Goal: Information Seeking & Learning: Learn about a topic

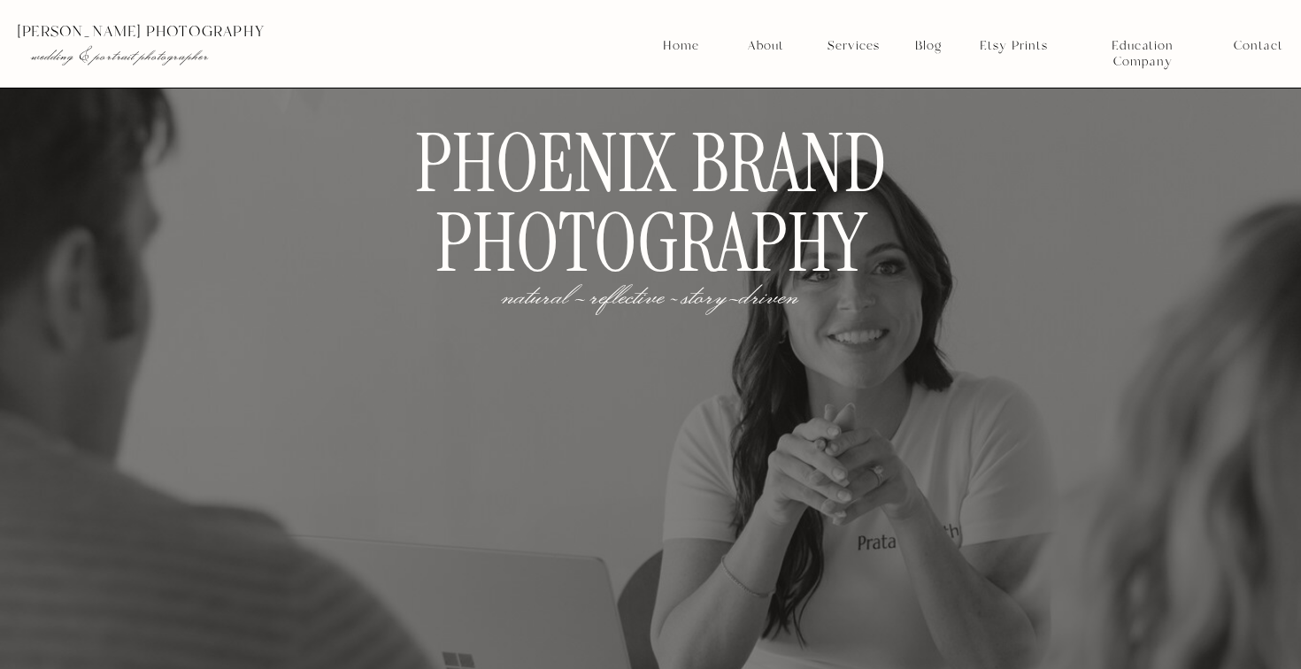
click at [860, 44] on nav "Services" at bounding box center [852, 46] width 65 height 16
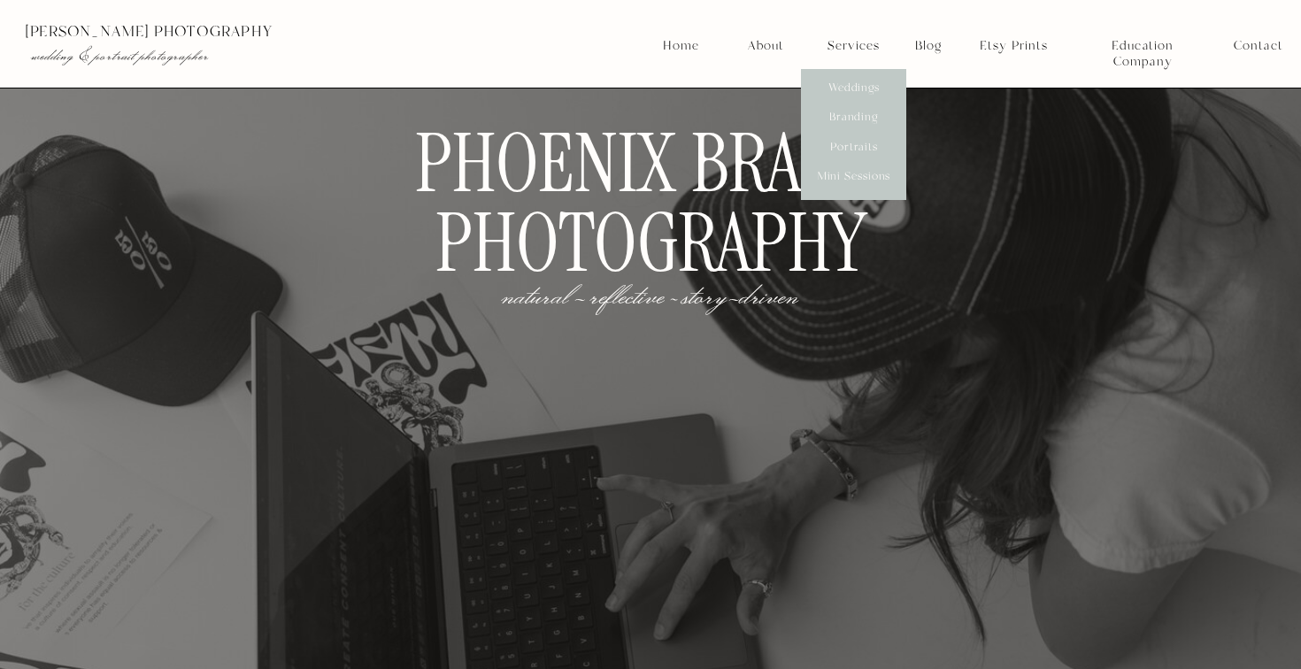
click at [651, 198] on h1 "Phoenix Brand Photography" at bounding box center [650, 208] width 653 height 167
click at [867, 52] on nav "Services" at bounding box center [852, 46] width 65 height 16
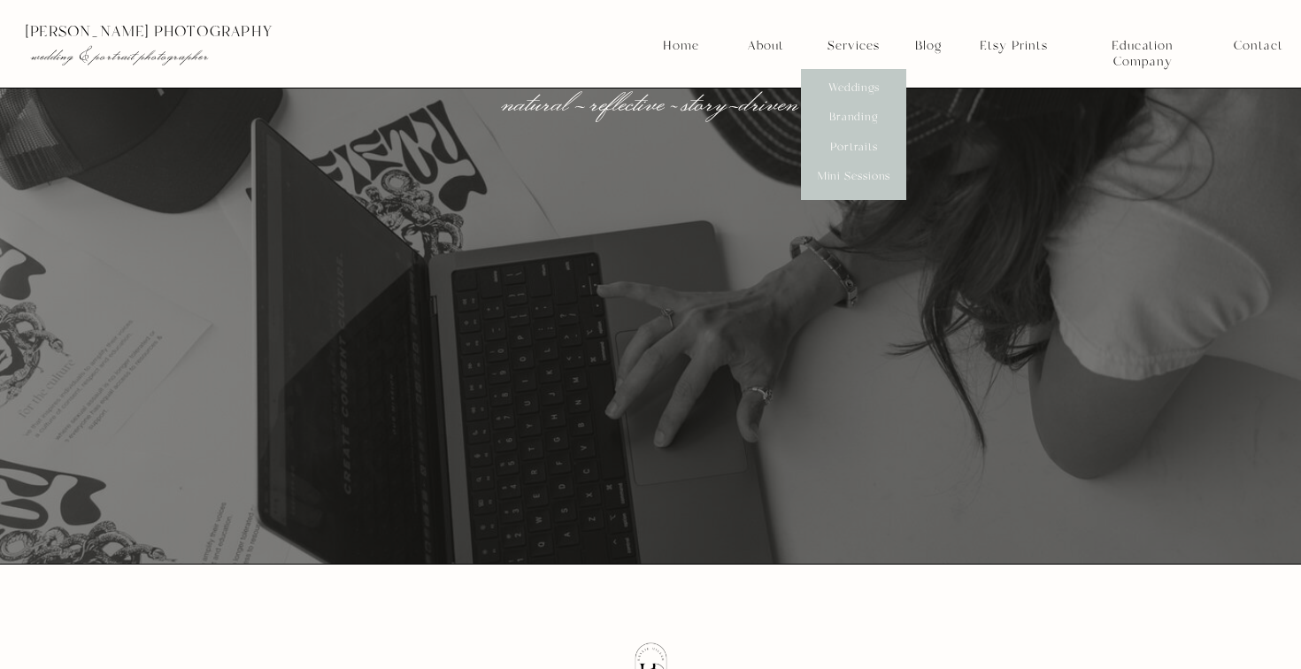
scroll to position [212, 0]
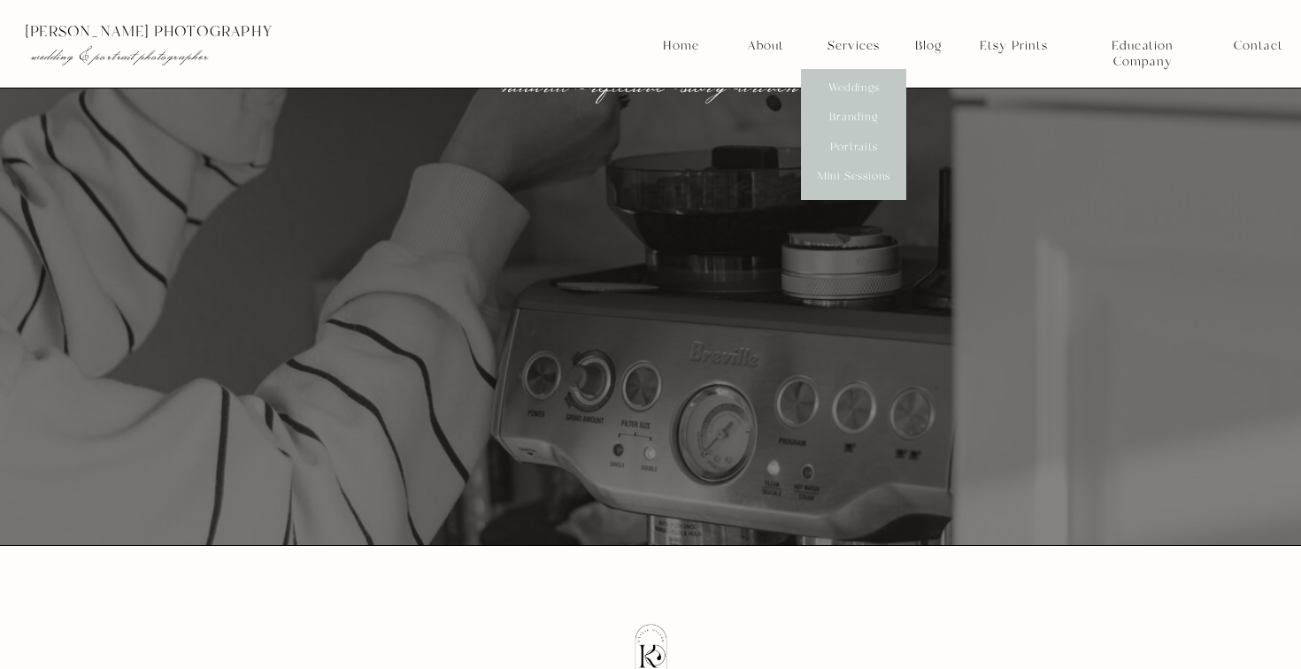
click at [847, 54] on nav "Services" at bounding box center [852, 46] width 65 height 16
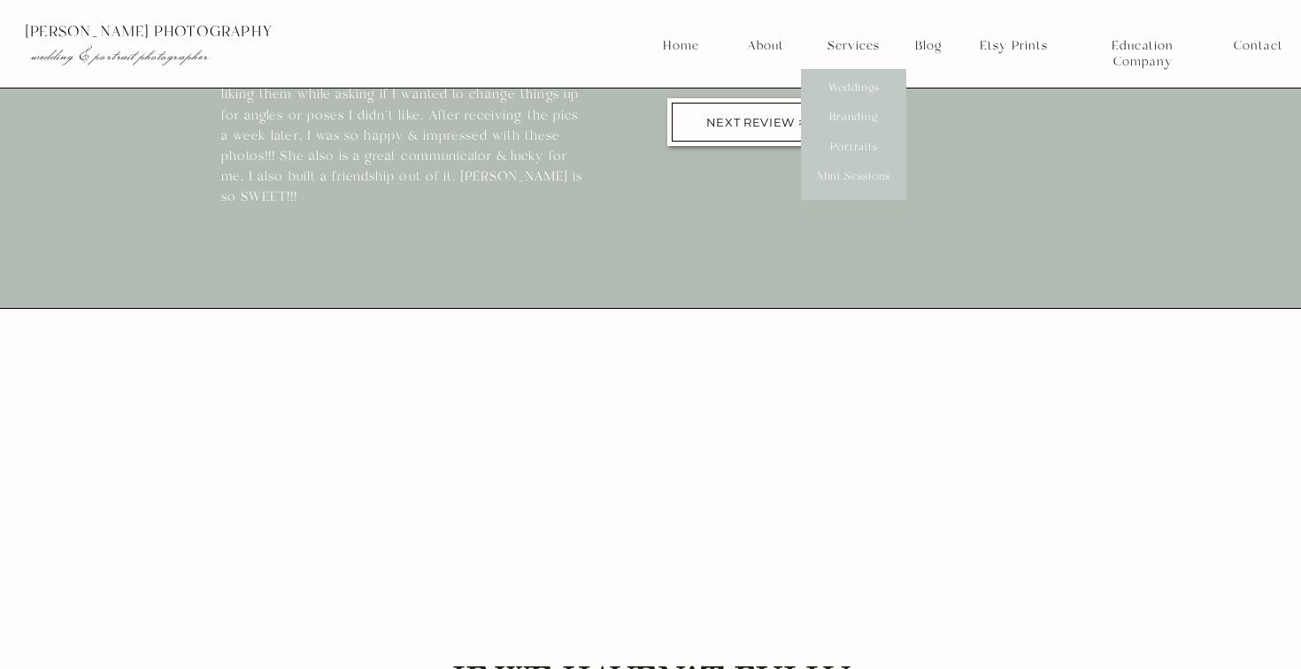
scroll to position [8402, 0]
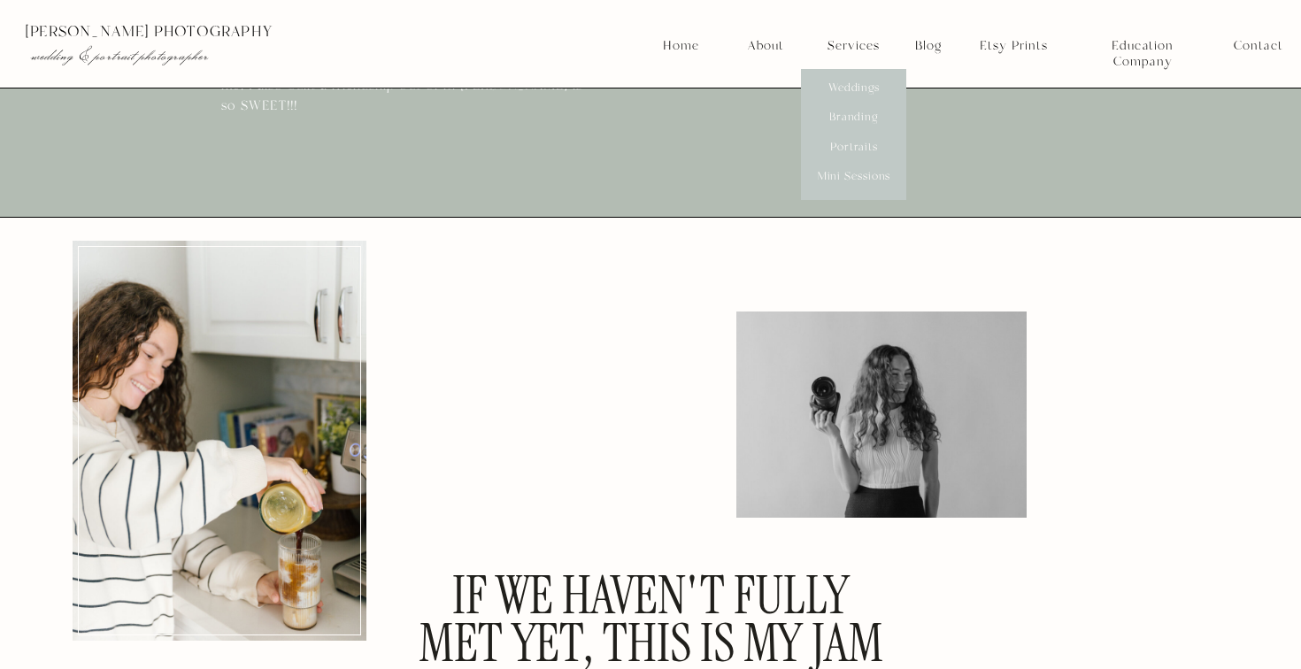
click at [847, 124] on nav "Branding" at bounding box center [853, 118] width 65 height 16
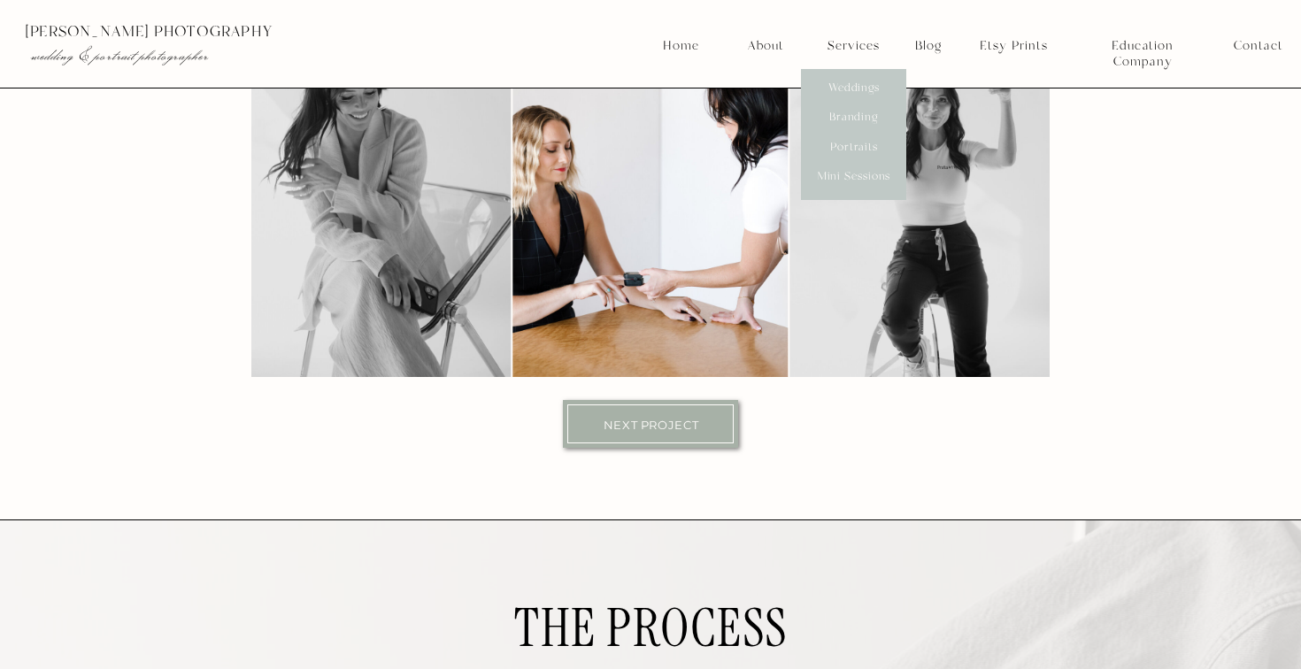
click at [651, 428] on p "Next Project" at bounding box center [651, 423] width 146 height 12
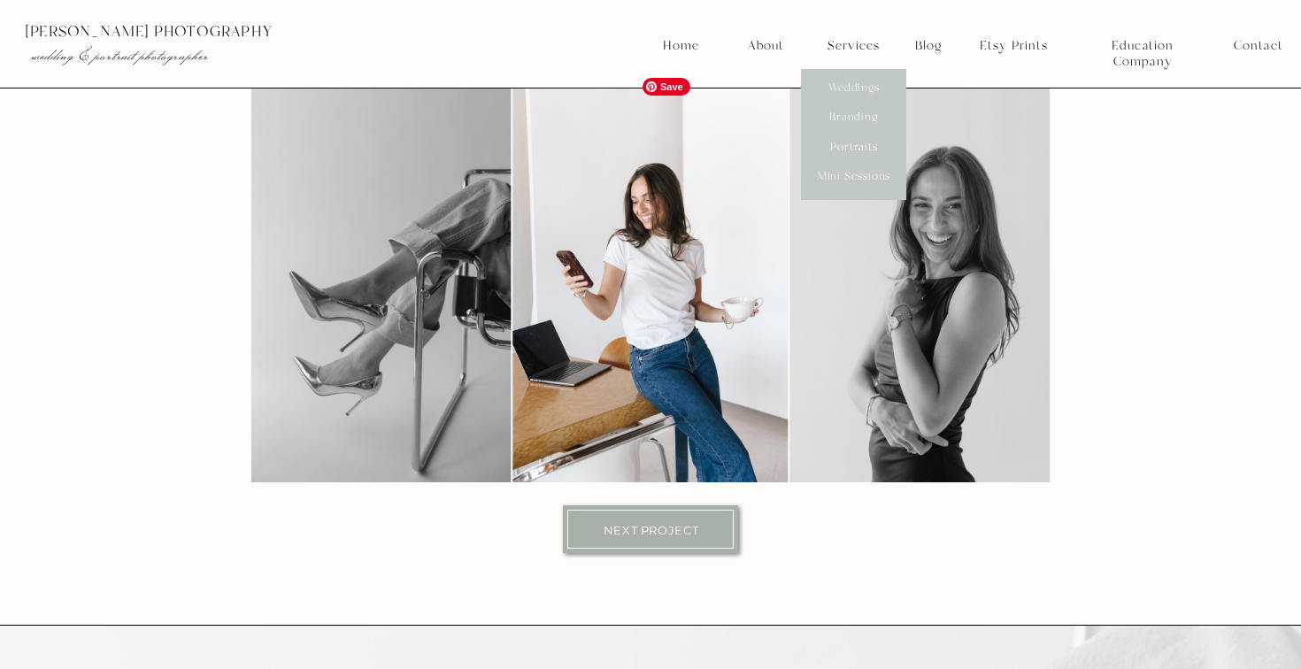
scroll to position [10621, 0]
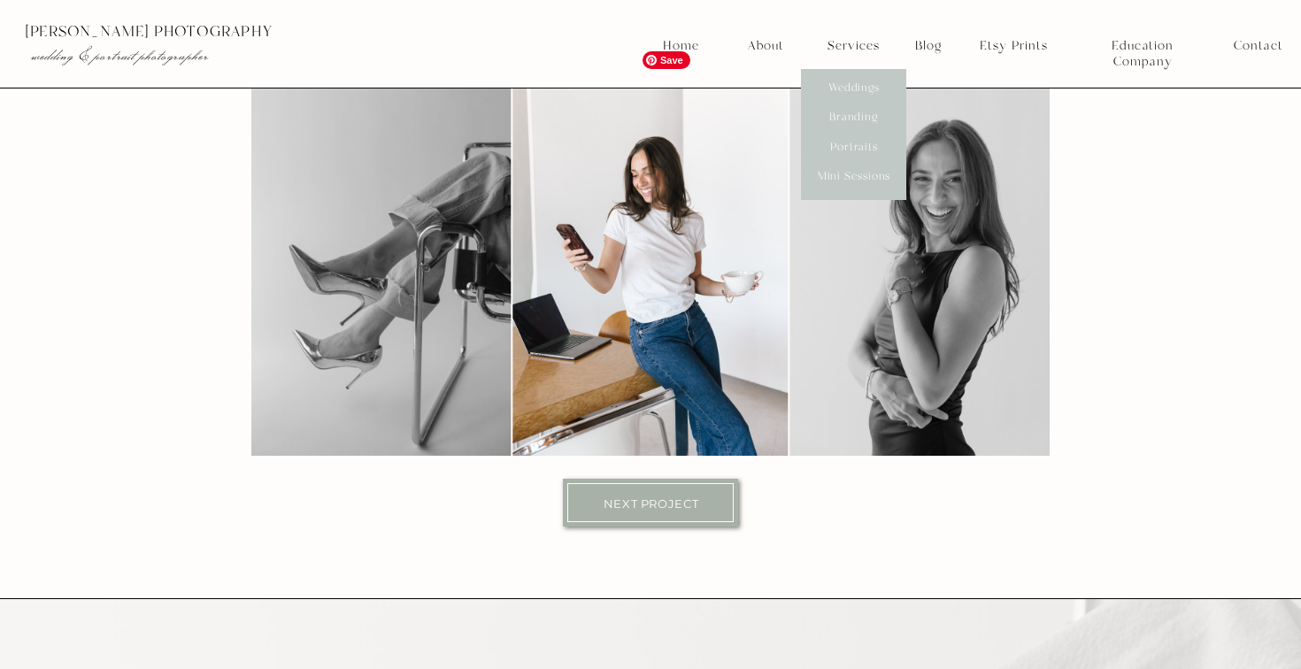
click at [658, 512] on div at bounding box center [650, 502] width 166 height 39
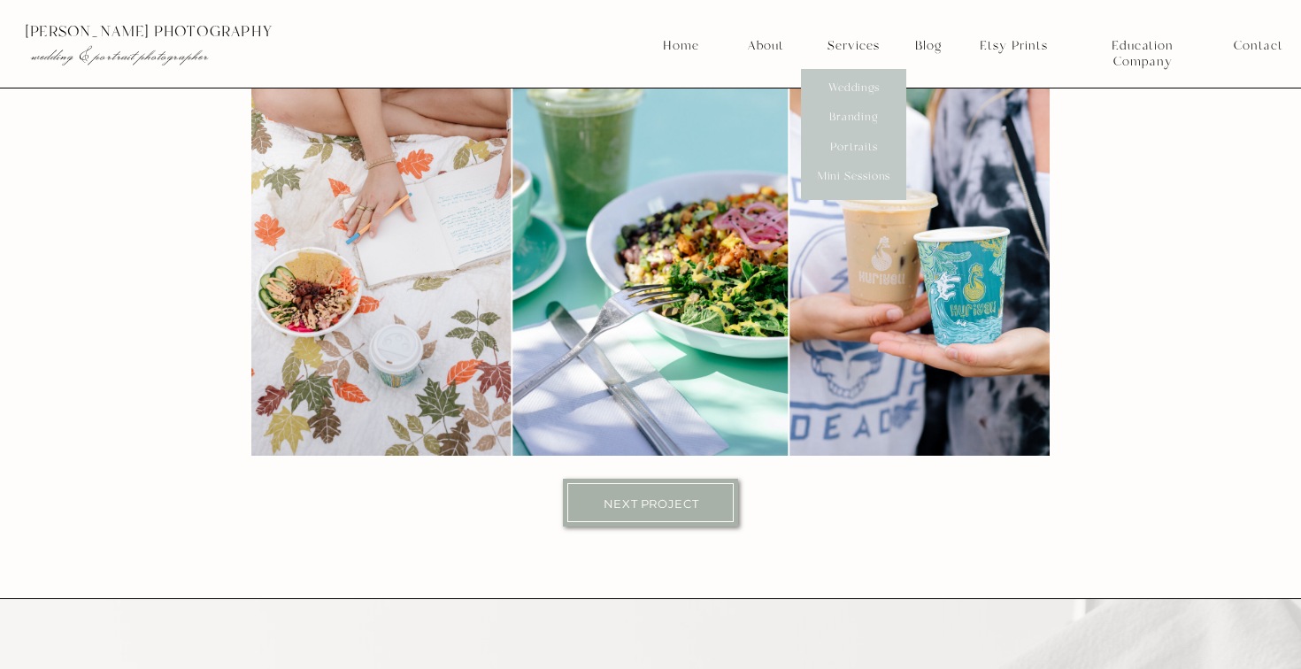
click at [658, 512] on div at bounding box center [650, 502] width 166 height 39
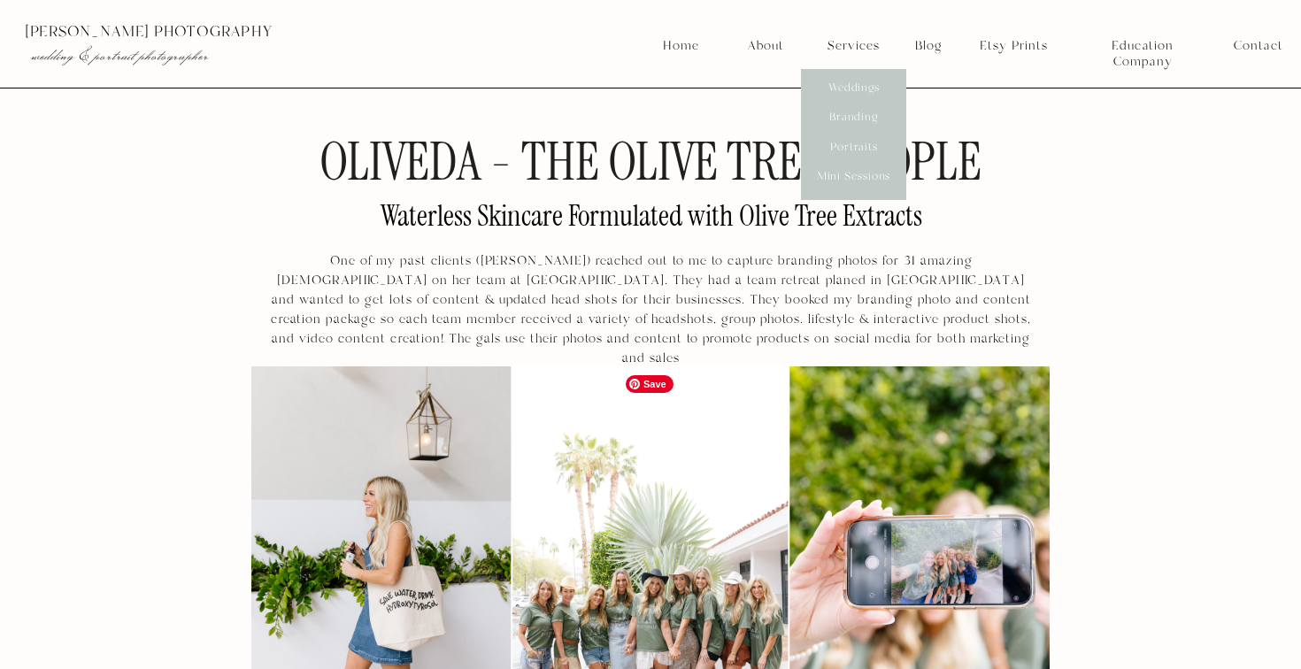
scroll to position [10294, 0]
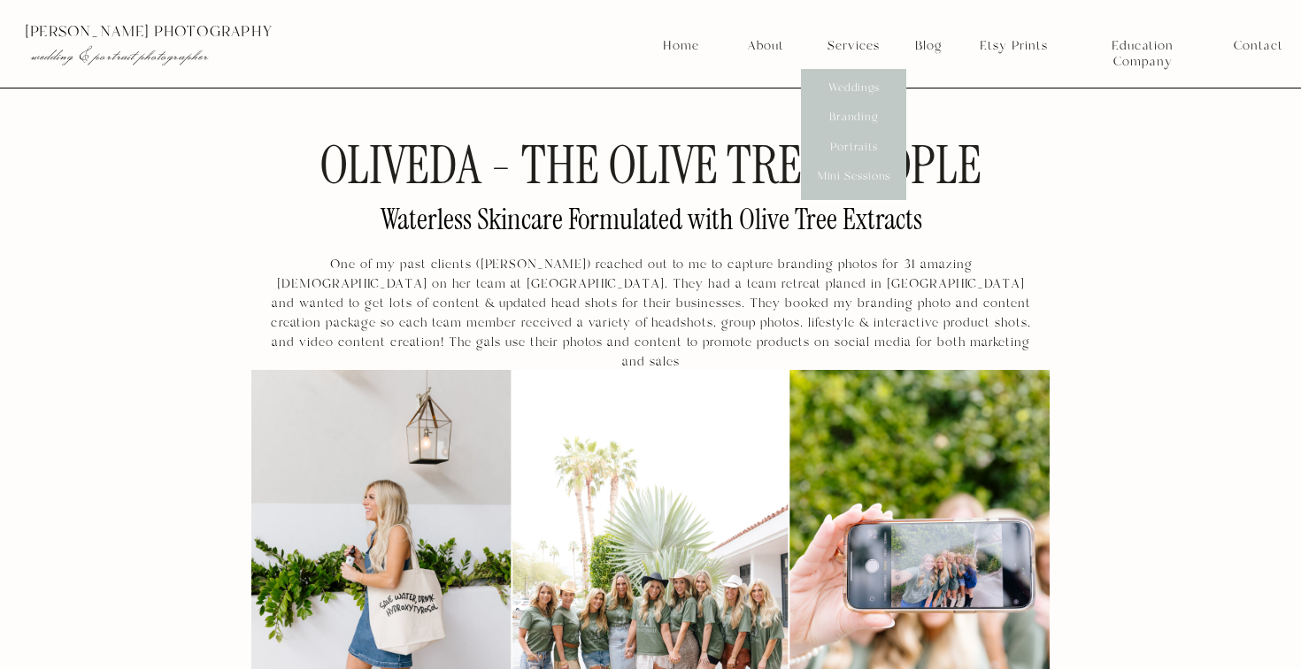
click at [585, 316] on p "One of my past clients ([PERSON_NAME]) reached out to me to capture branding ph…" at bounding box center [651, 301] width 766 height 92
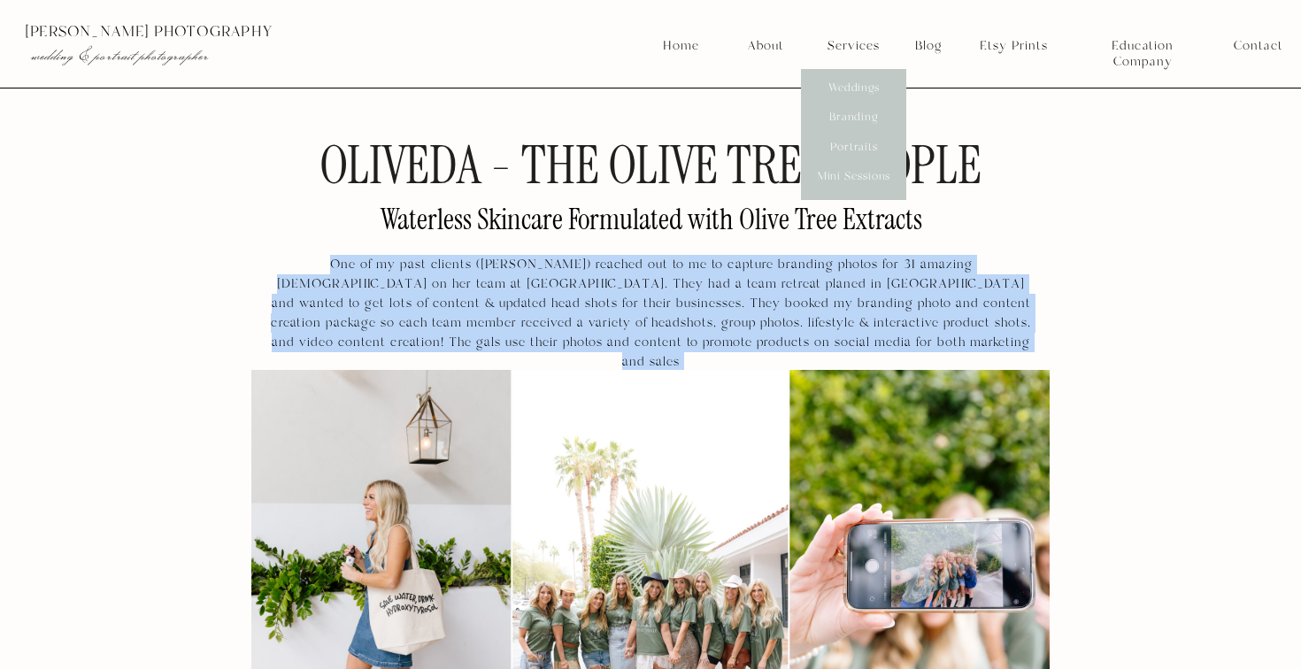
copy p "One of my past clients ([PERSON_NAME]) reached out to me to capture branding ph…"
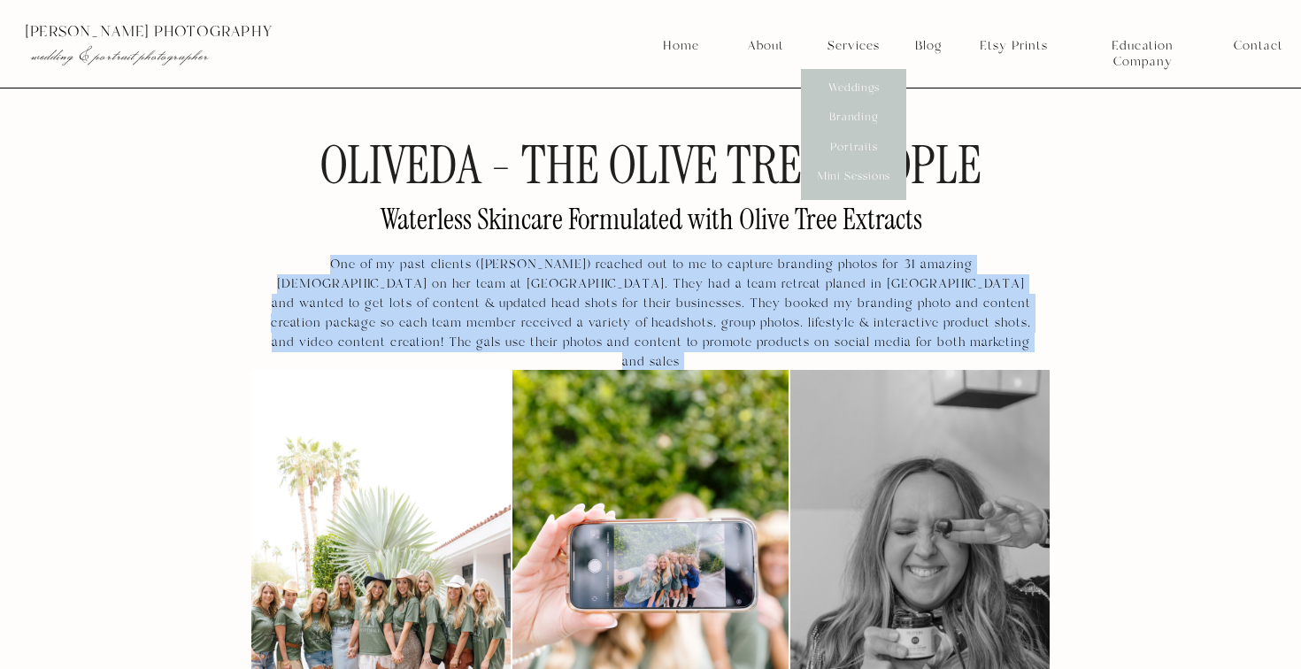
click at [268, 264] on p "One of my past clients ([PERSON_NAME]) reached out to me to capture branding ph…" at bounding box center [651, 301] width 766 height 92
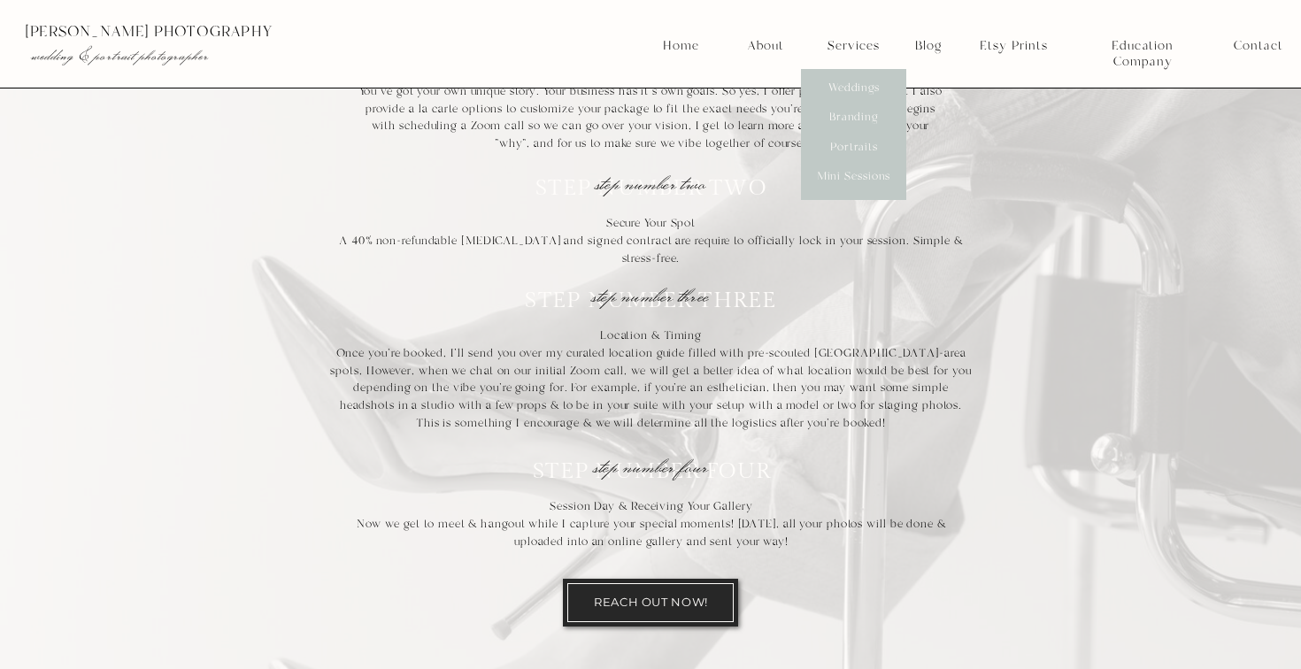
scroll to position [11401, 0]
